Goal: Information Seeking & Learning: Understand process/instructions

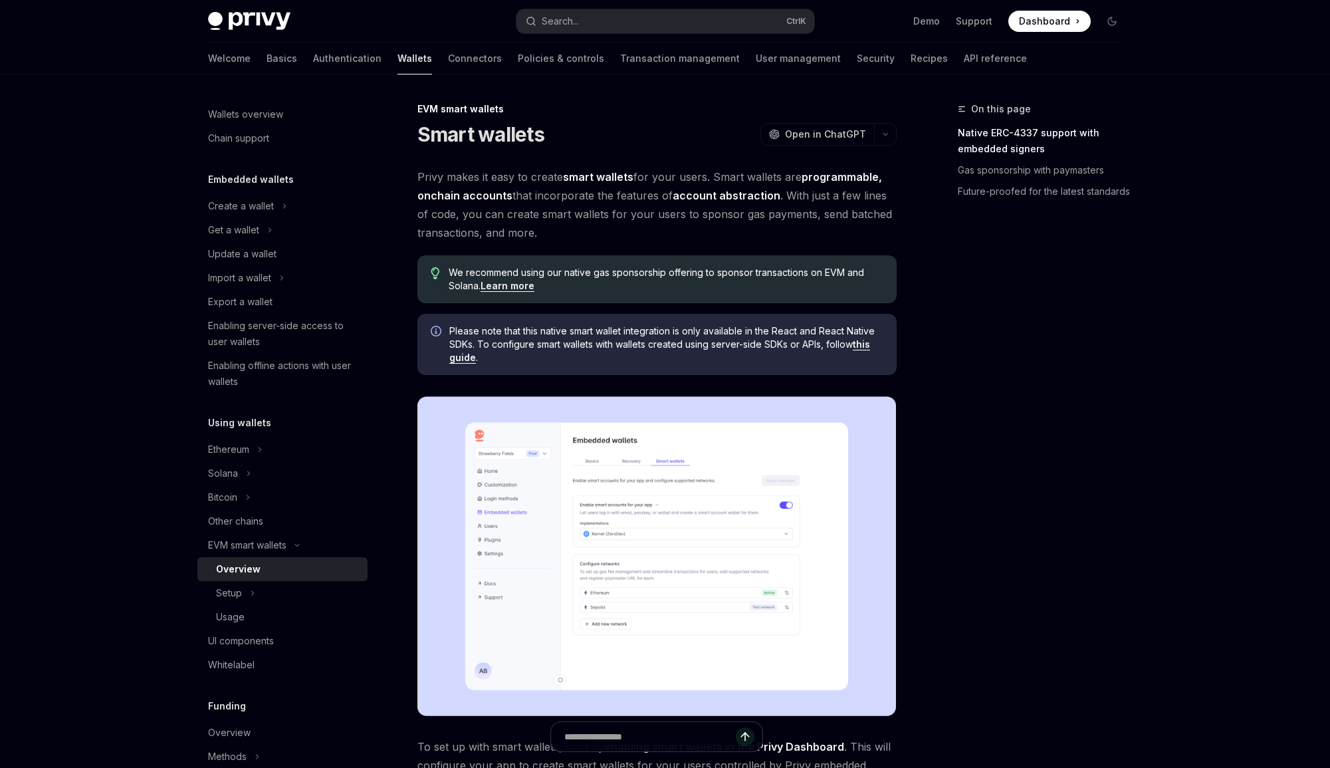
type textarea "*"
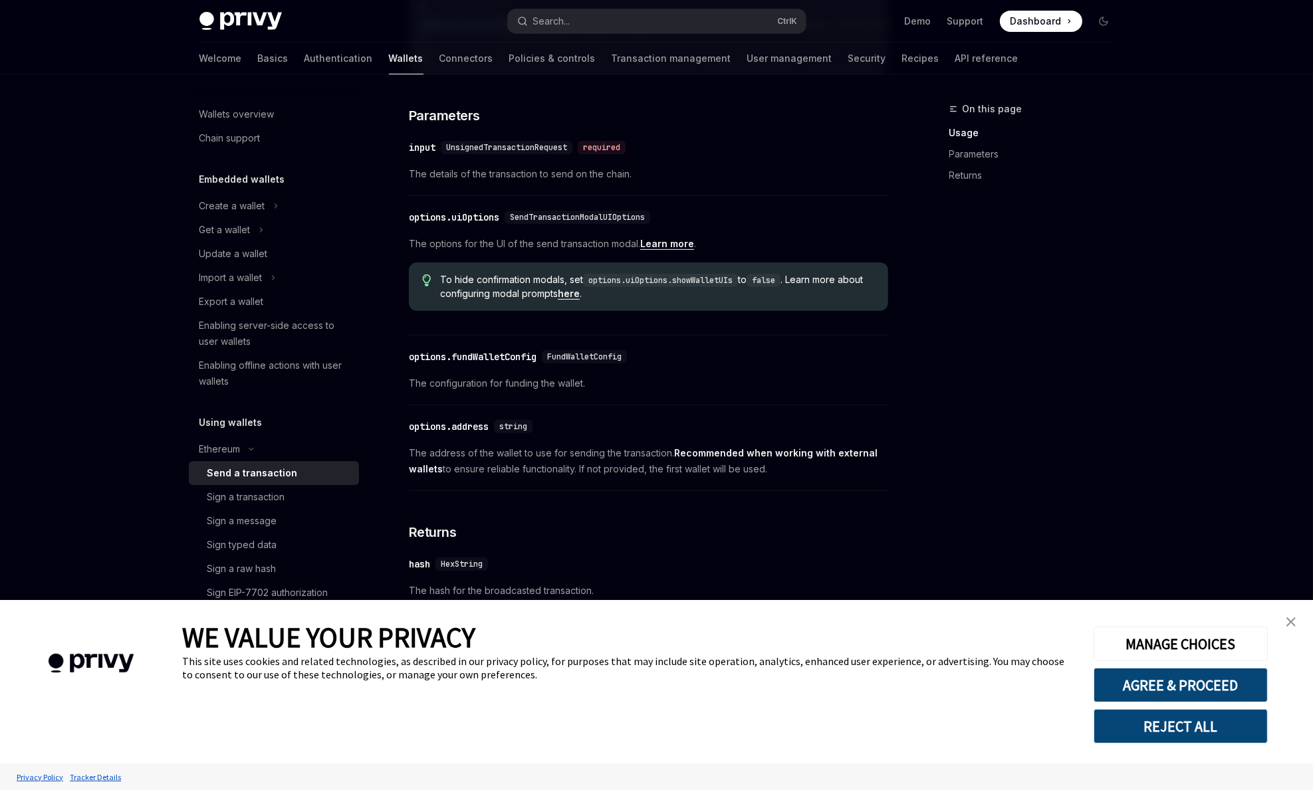
scroll to position [574, 0]
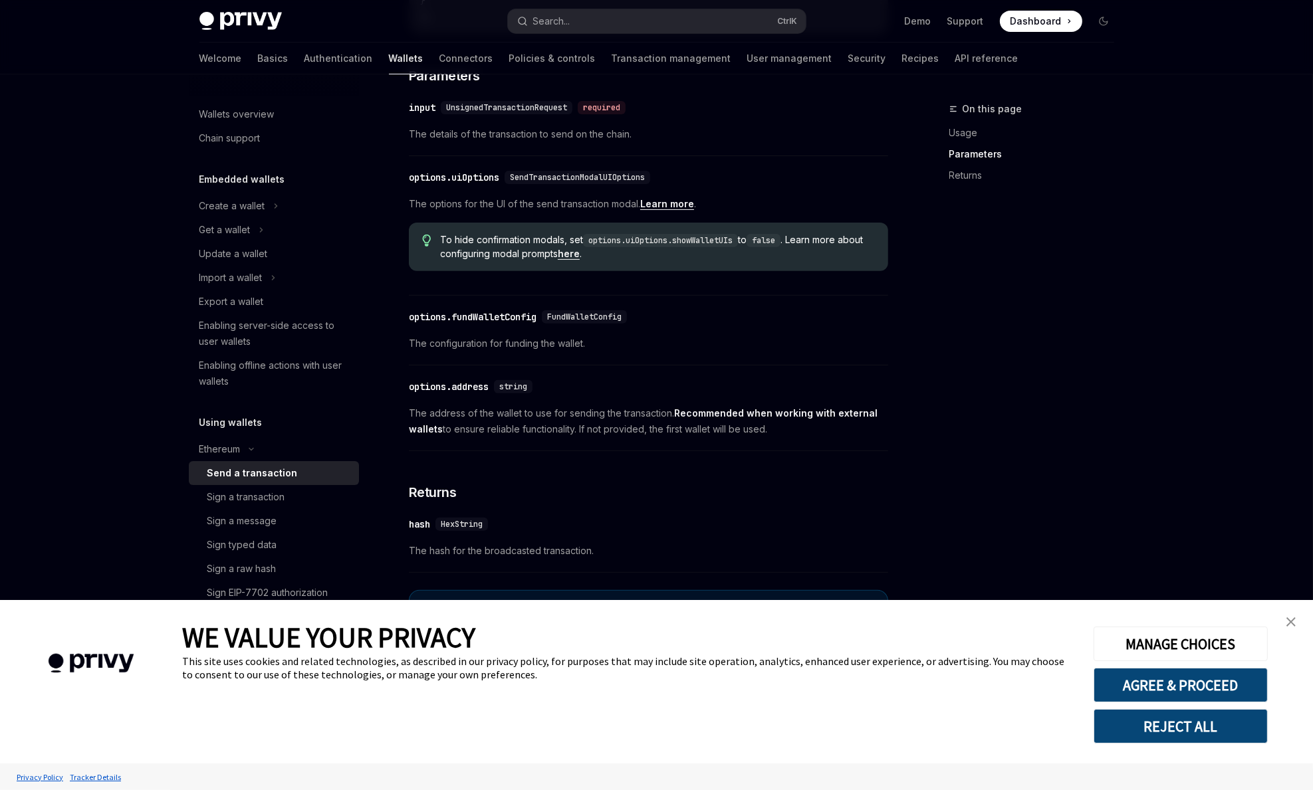
click at [580, 260] on link "here" at bounding box center [569, 254] width 22 height 12
type textarea "*"
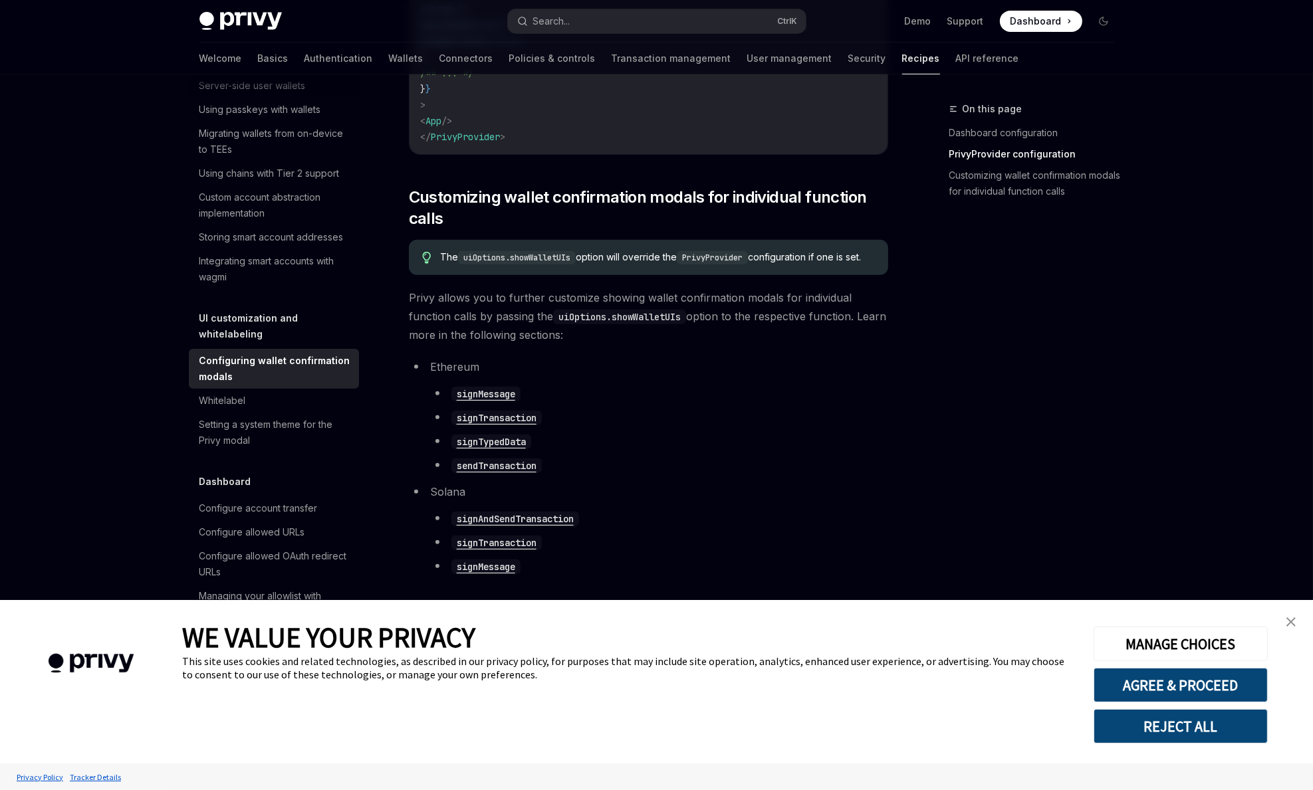
scroll to position [611, 0]
click at [1290, 623] on img "close banner" at bounding box center [1290, 621] width 9 height 9
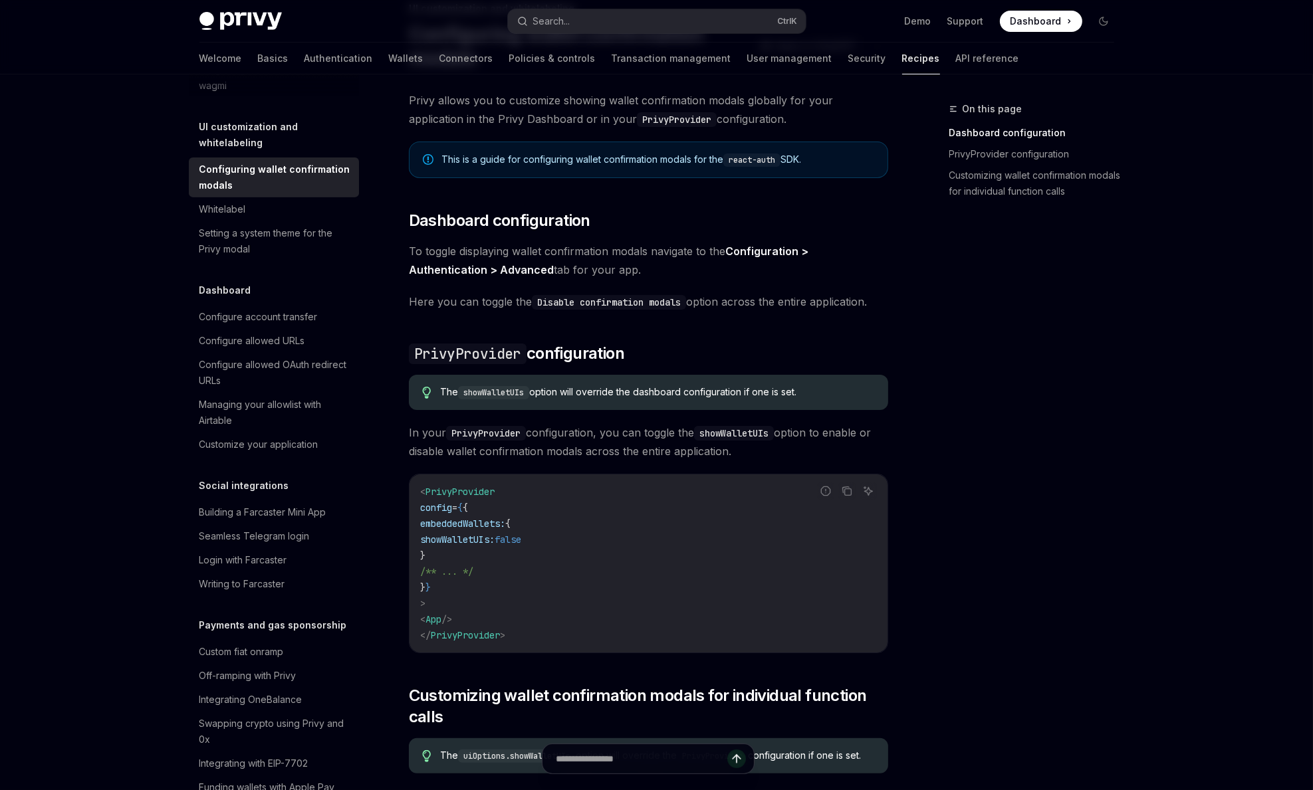
scroll to position [0, 0]
